Goal: Task Accomplishment & Management: Use online tool/utility

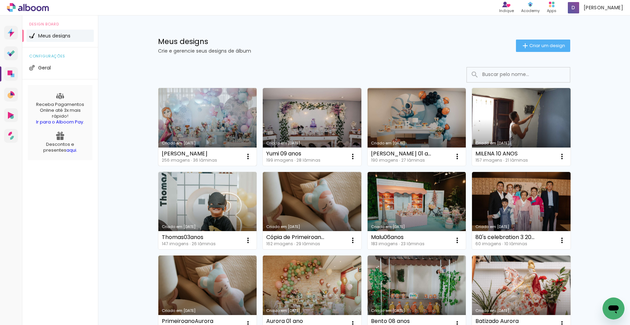
click at [196, 120] on link "Criado em [DATE]" at bounding box center [207, 127] width 99 height 78
